Goal: Task Accomplishment & Management: Use online tool/utility

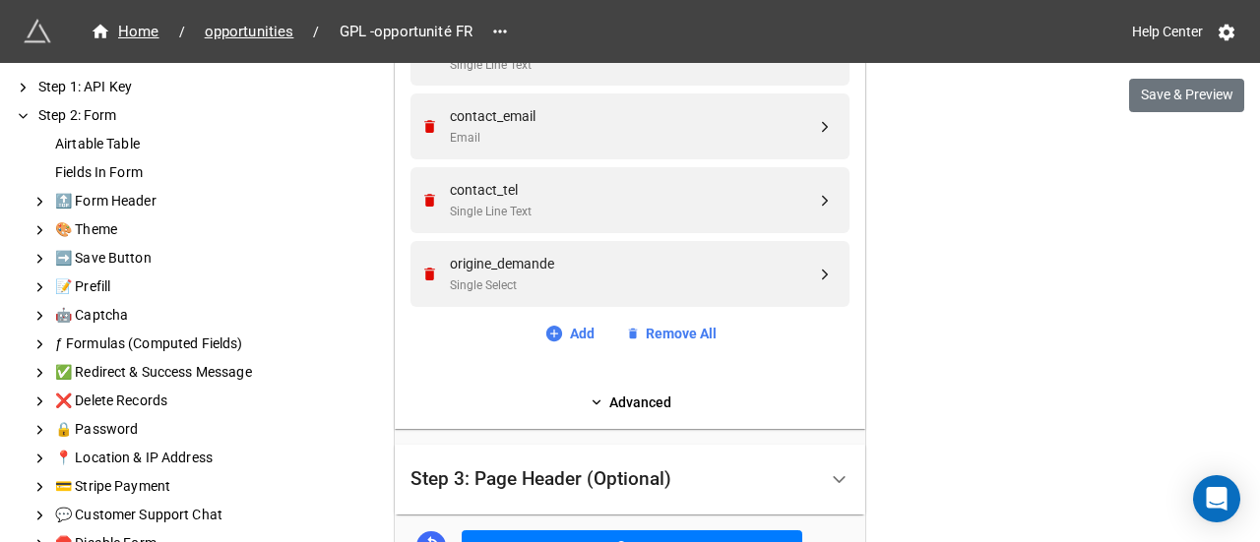
scroll to position [2657, 0]
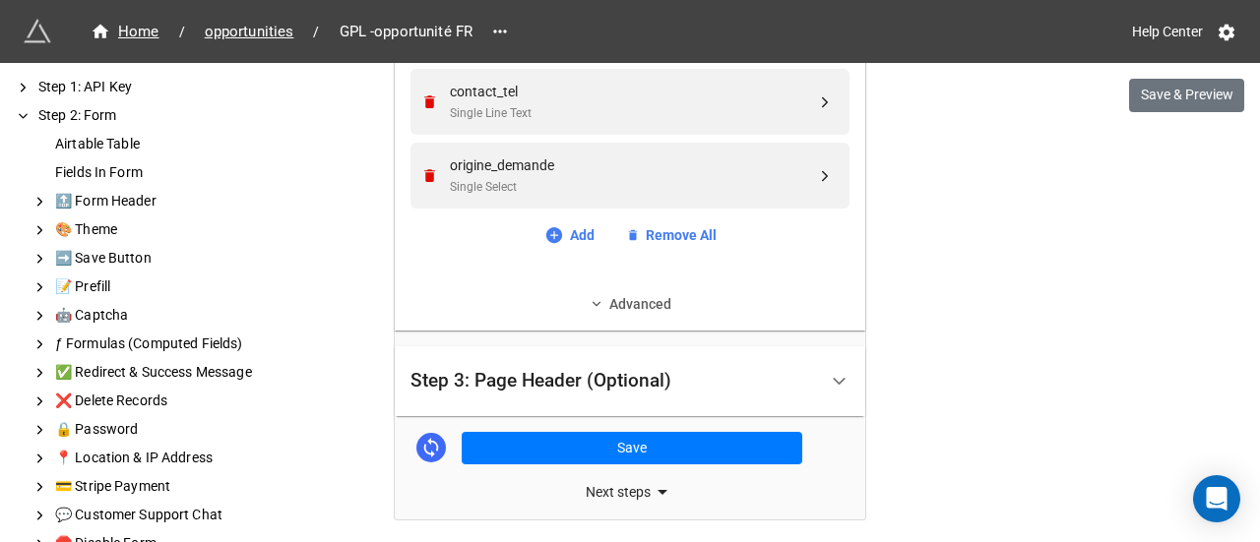
click at [651, 299] on link "Advanced" at bounding box center [629, 304] width 439 height 22
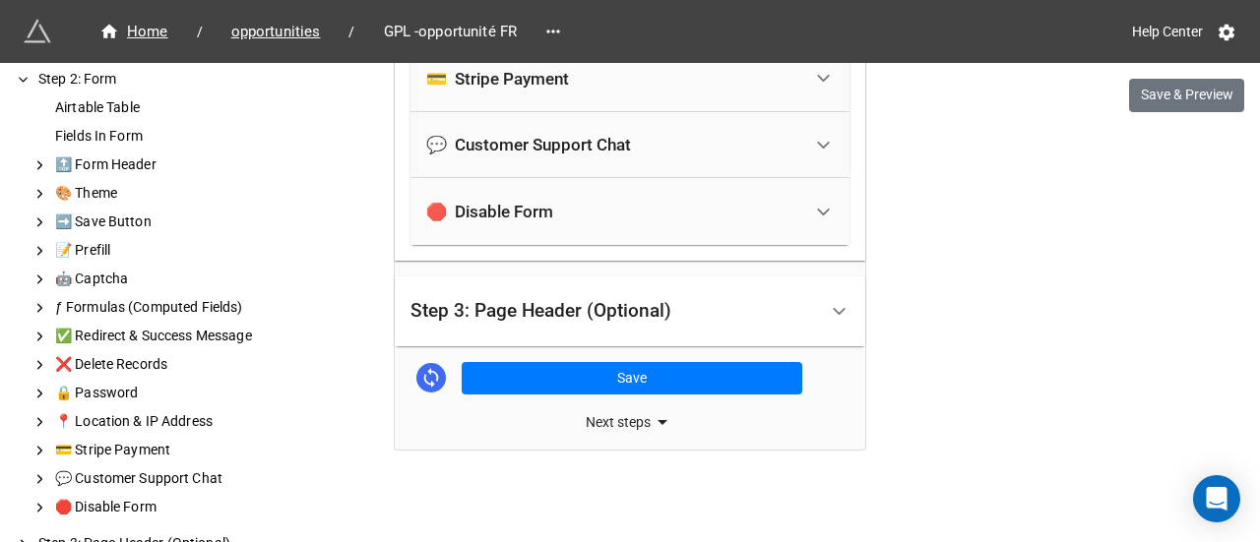
scroll to position [55, 0]
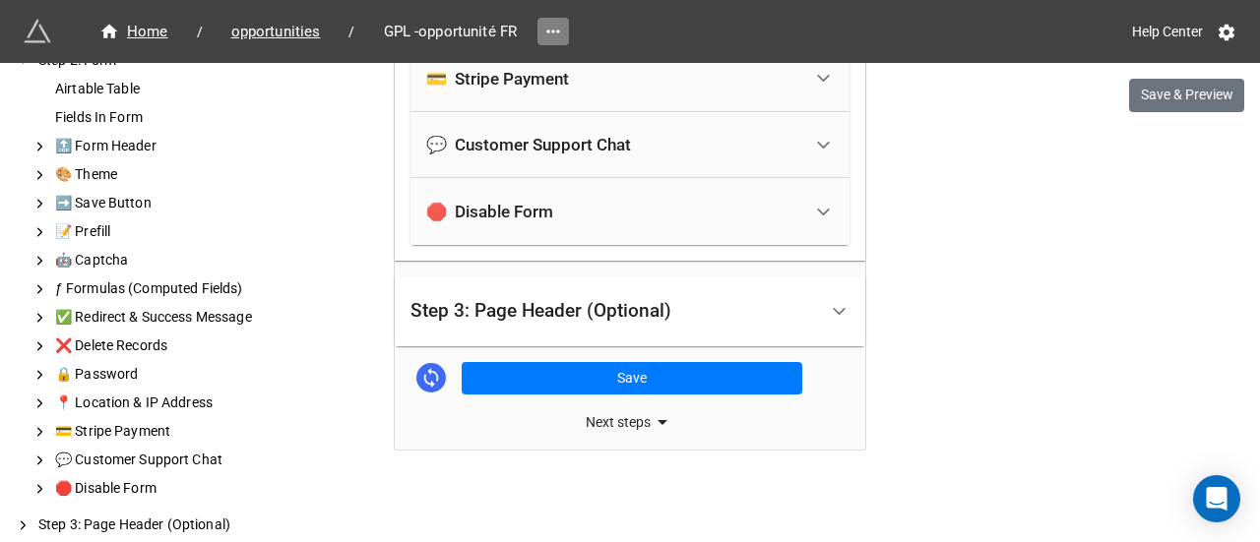
click at [552, 19] on link at bounding box center [552, 32] width 31 height 28
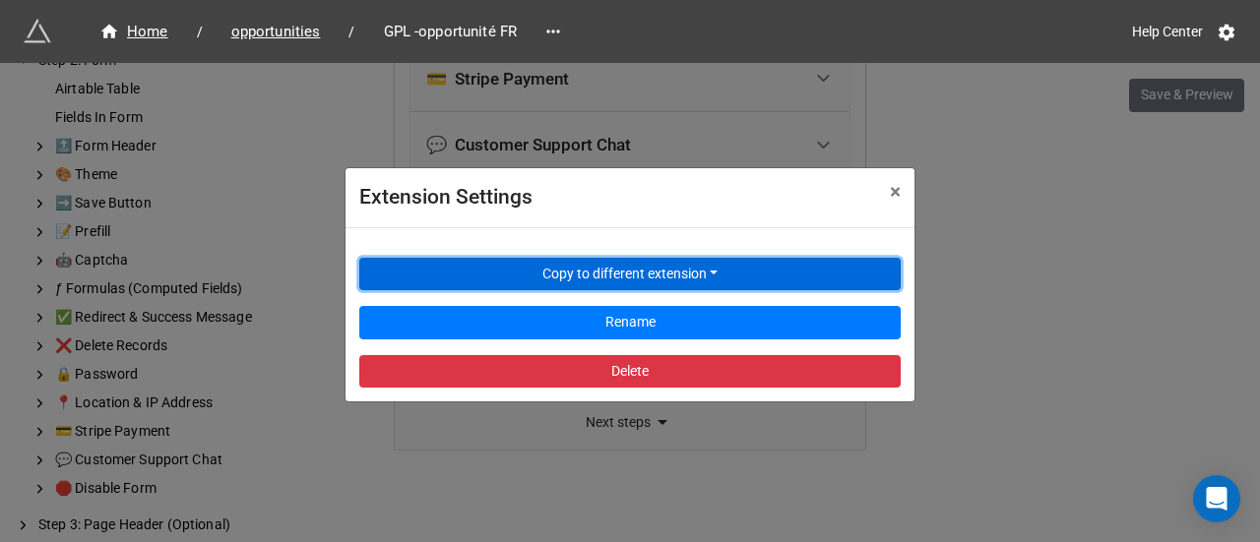
click at [716, 278] on button "Copy to different extension" at bounding box center [629, 274] width 541 height 33
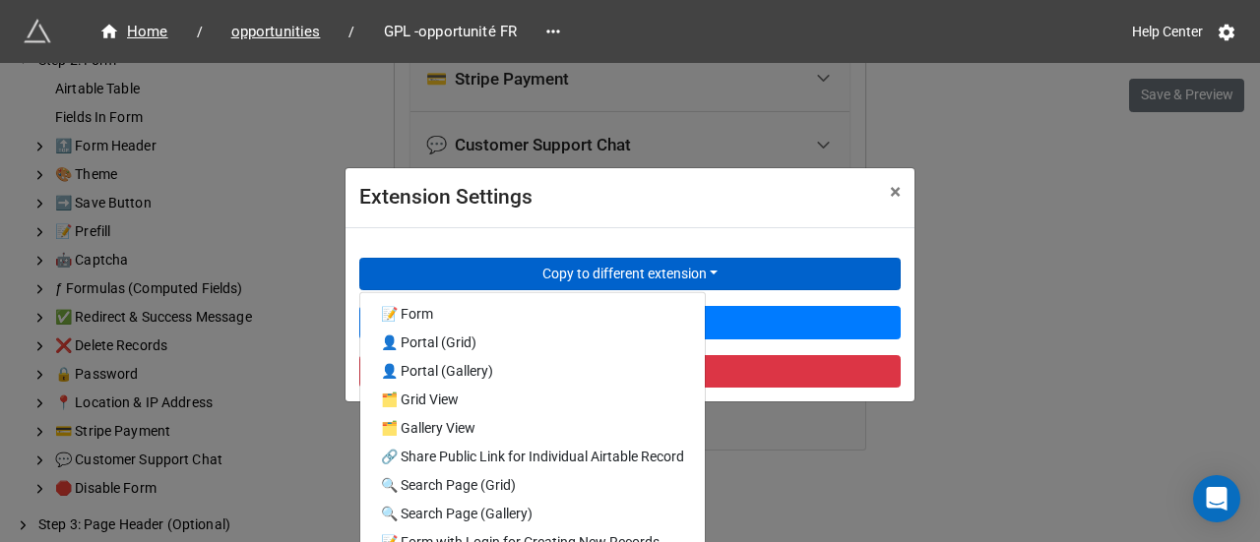
click at [1132, 263] on div "Extension Settings × Close Copy to different extension 📝 Form 👤 Portal (Grid) 👤…" at bounding box center [630, 334] width 1260 height 542
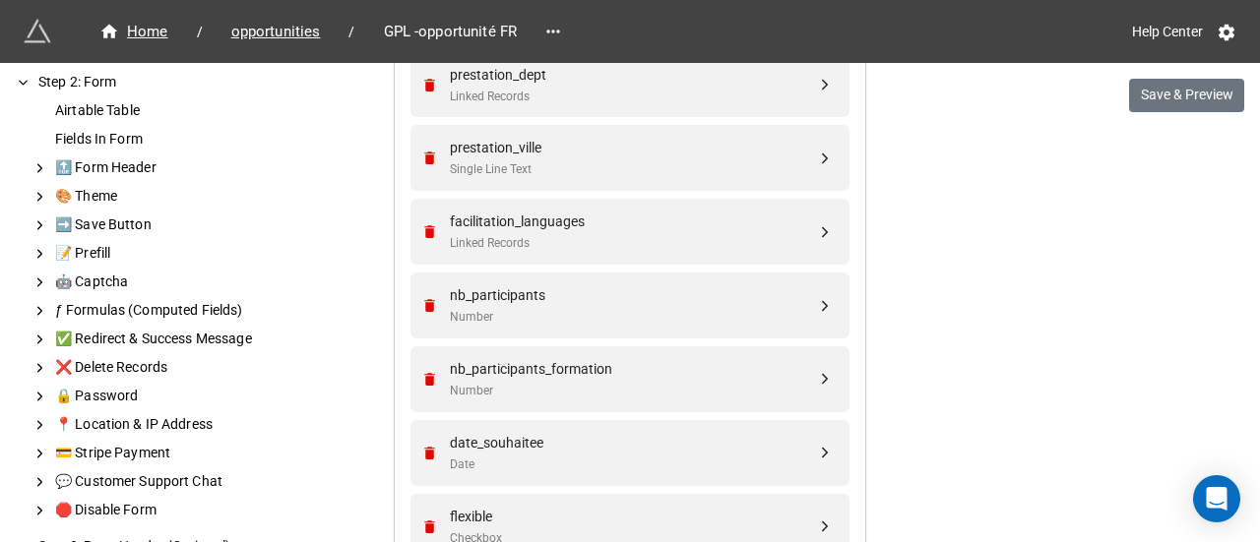
scroll to position [0, 0]
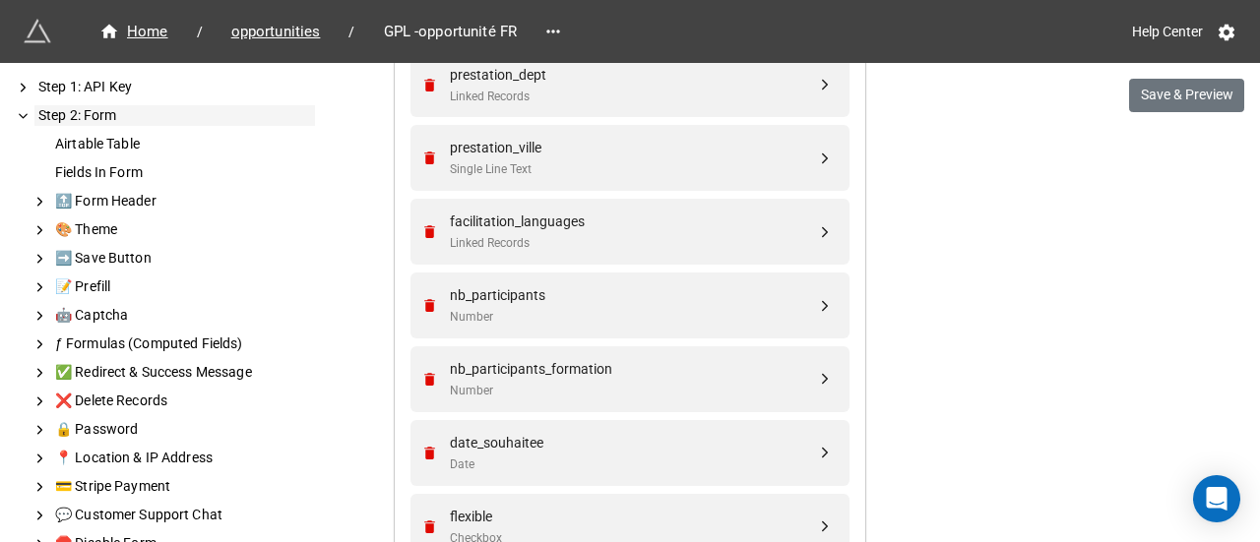
click at [20, 115] on icon at bounding box center [23, 116] width 15 height 18
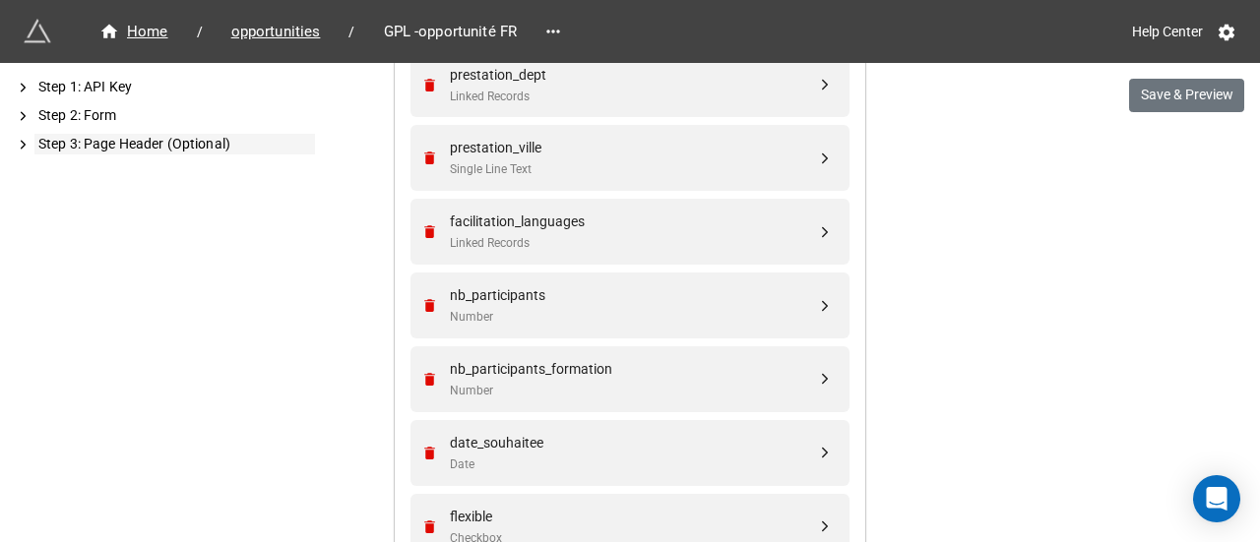
click at [152, 144] on div "Step 3: Page Header (Optional)" at bounding box center [174, 144] width 281 height 21
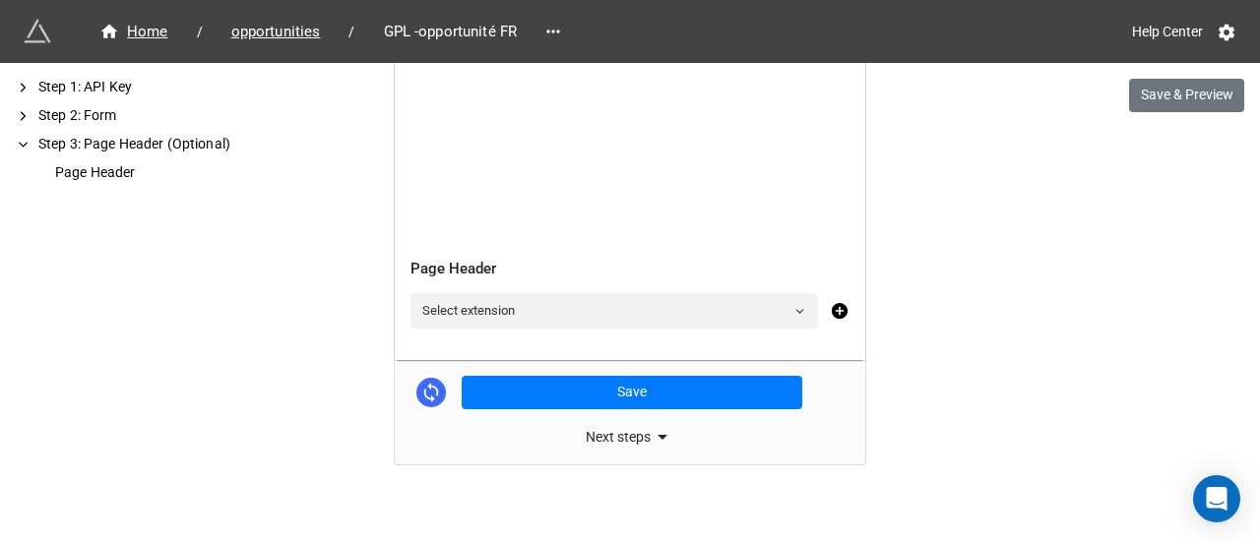
scroll to position [841, 0]
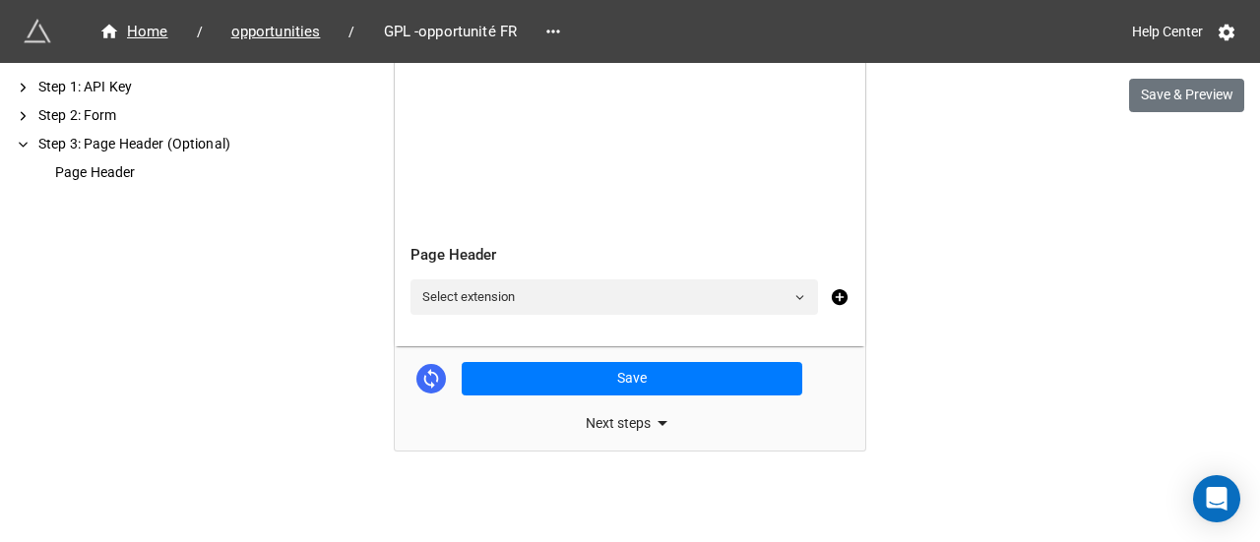
click at [18, 144] on icon at bounding box center [23, 145] width 15 height 18
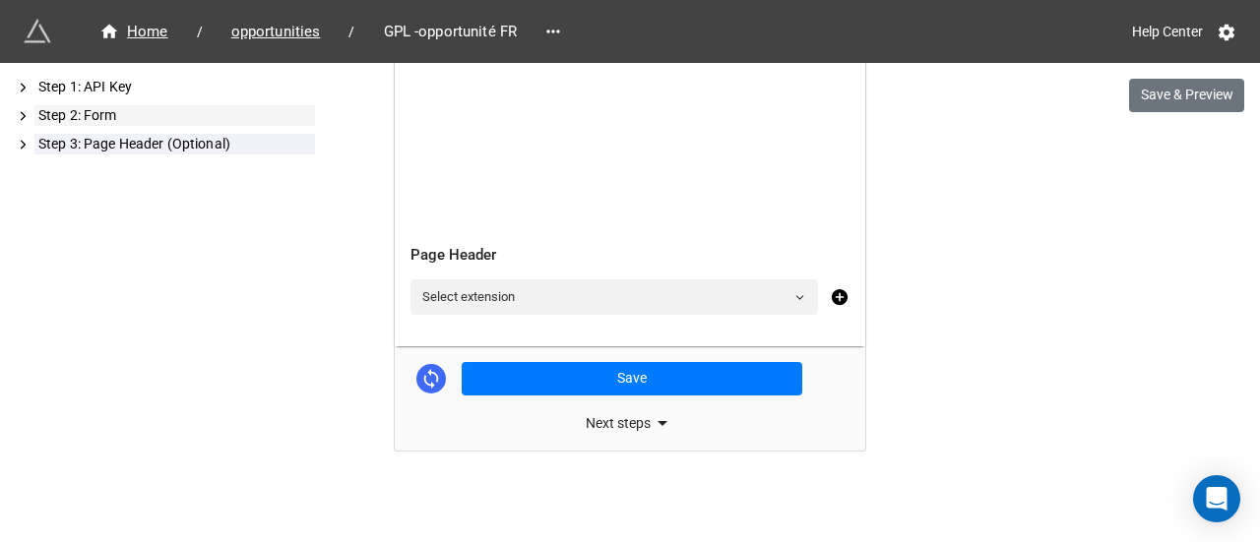
click at [26, 109] on icon at bounding box center [23, 116] width 15 height 18
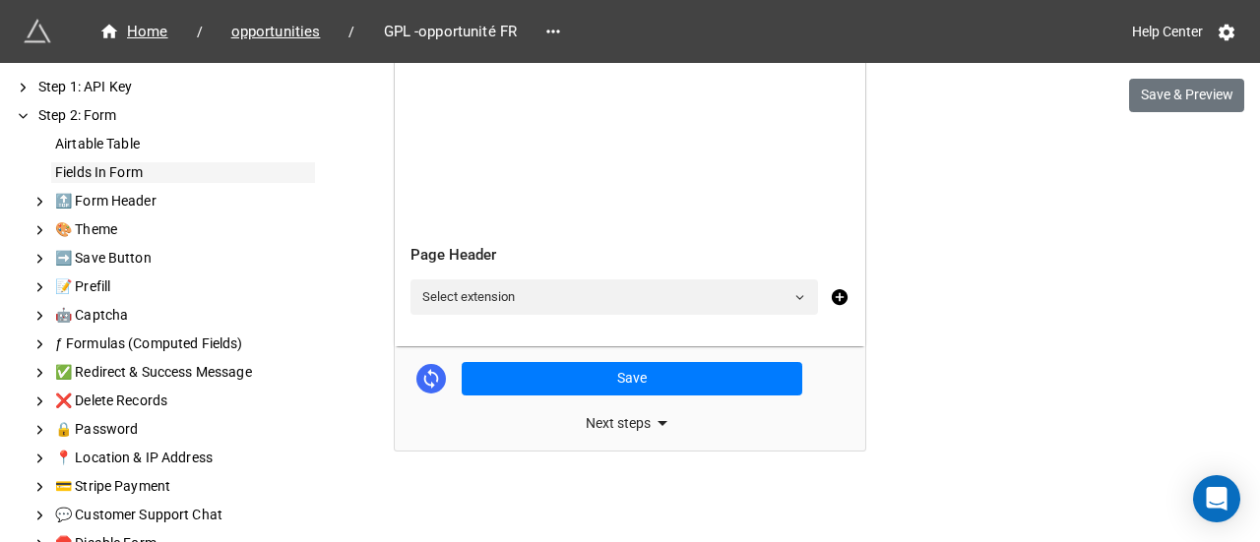
click at [110, 178] on div "Fields In Form" at bounding box center [183, 172] width 264 height 21
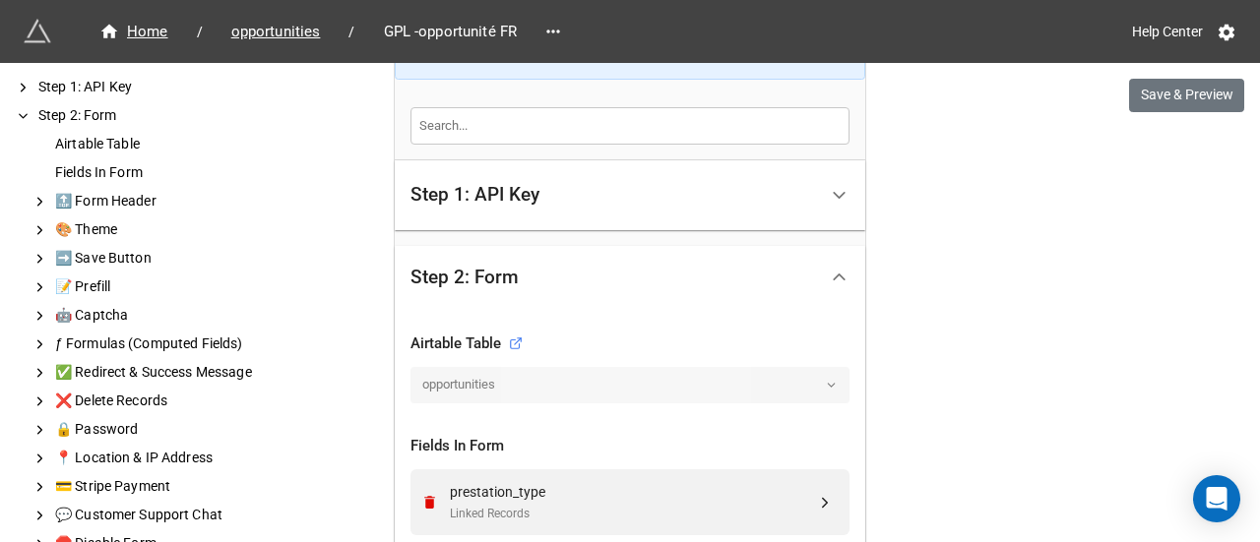
scroll to position [0, 0]
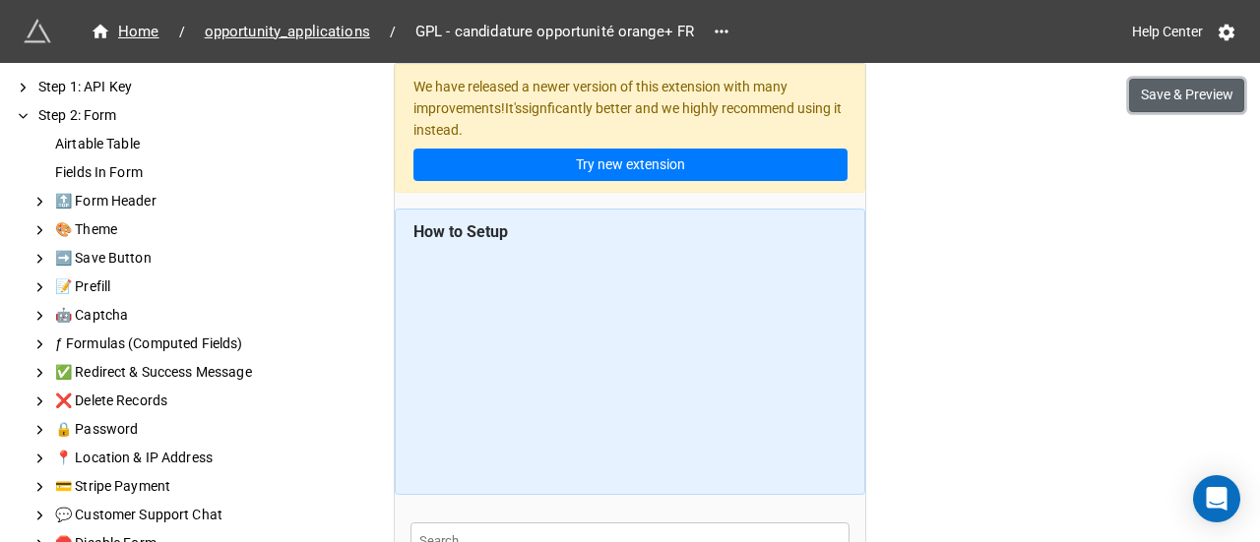
click at [1180, 94] on button "Save & Preview" at bounding box center [1186, 95] width 115 height 33
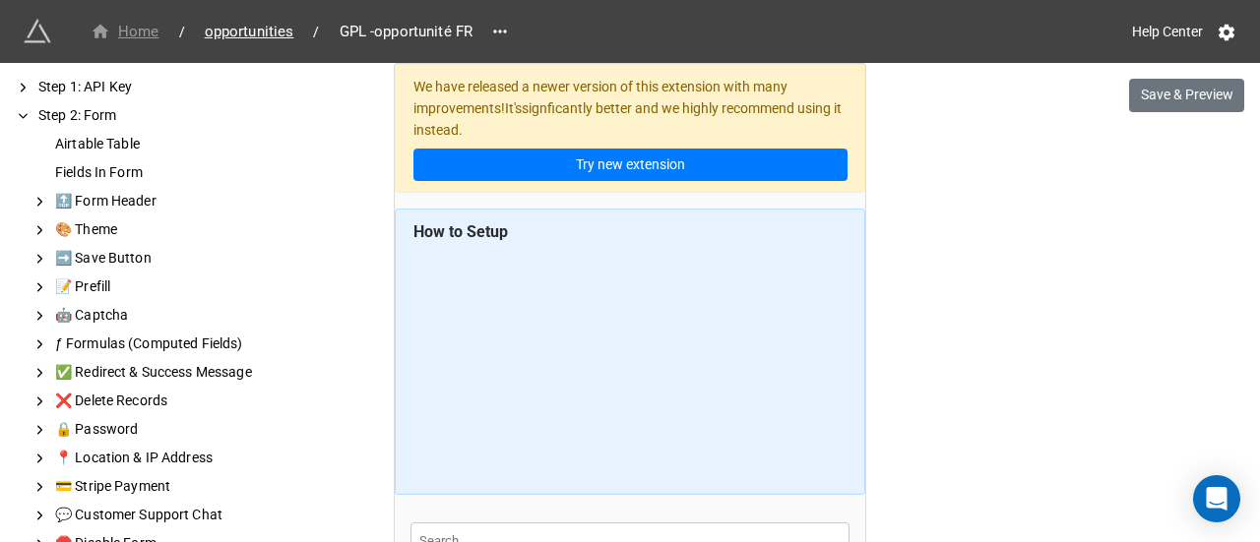
click at [122, 35] on div "Home" at bounding box center [125, 32] width 69 height 23
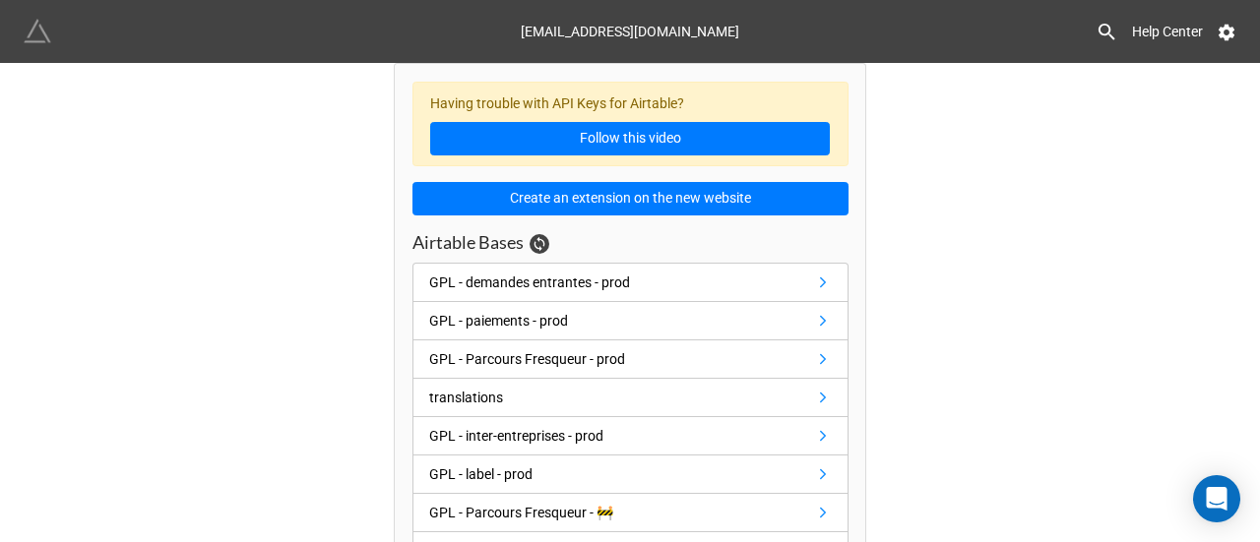
click at [59, 25] on link at bounding box center [43, 32] width 39 height 28
